Goal: Task Accomplishment & Management: Manage account settings

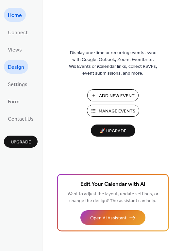
click at [21, 66] on span "Design" at bounding box center [16, 67] width 16 height 10
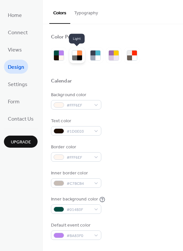
click at [79, 56] on div at bounding box center [79, 58] width 5 height 5
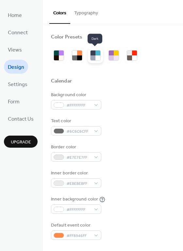
click at [95, 56] on div at bounding box center [97, 58] width 5 height 5
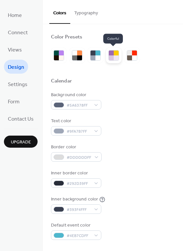
click at [110, 56] on div at bounding box center [111, 58] width 5 height 5
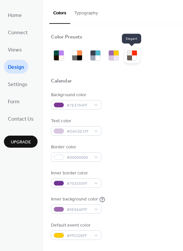
click at [128, 57] on div at bounding box center [129, 58] width 5 height 5
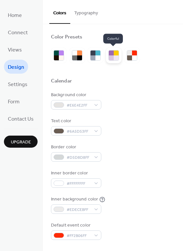
click at [110, 57] on div at bounding box center [111, 58] width 5 height 5
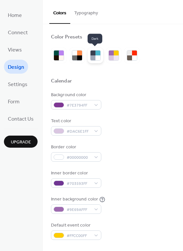
click at [97, 58] on div at bounding box center [97, 58] width 5 height 5
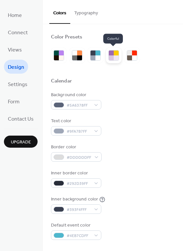
click at [117, 58] on div at bounding box center [116, 58] width 5 height 5
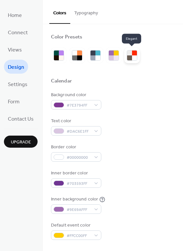
click at [135, 57] on div at bounding box center [134, 58] width 5 height 5
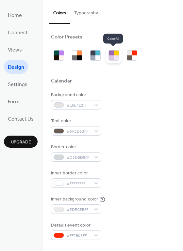
click at [115, 58] on div at bounding box center [116, 58] width 5 height 5
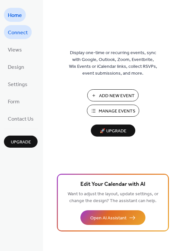
click at [20, 32] on span "Connect" at bounding box center [18, 33] width 20 height 10
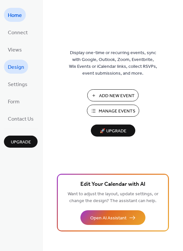
click at [14, 68] on span "Design" at bounding box center [16, 67] width 16 height 10
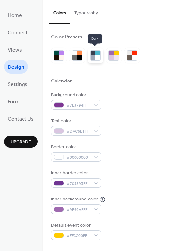
click at [99, 55] on div at bounding box center [97, 53] width 5 height 5
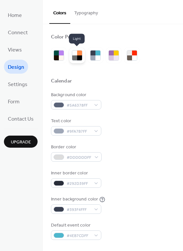
click at [78, 55] on div at bounding box center [79, 53] width 5 height 5
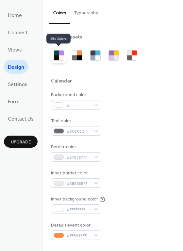
click at [61, 56] on div at bounding box center [61, 58] width 5 height 5
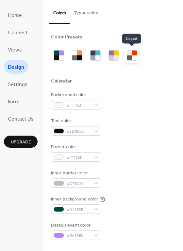
click at [130, 56] on div at bounding box center [129, 58] width 5 height 5
